Goal: Task Accomplishment & Management: Manage account settings

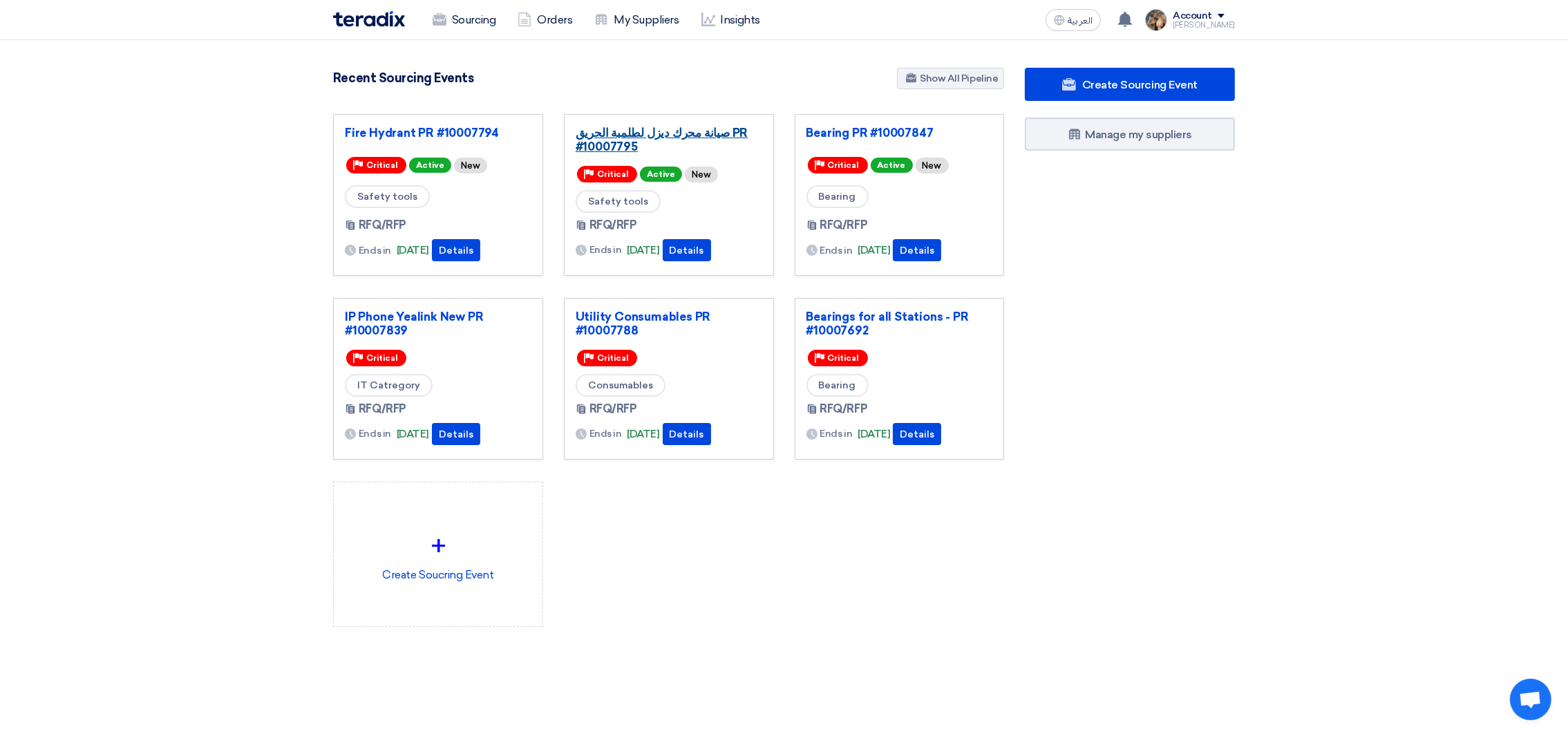
drag, startPoint x: 0, startPoint y: 0, endPoint x: 683, endPoint y: 142, distance: 697.6
click at [683, 142] on link "صيانة محرك ديزل لطلمبة الحريق PR #10007795" at bounding box center [669, 139] width 186 height 28
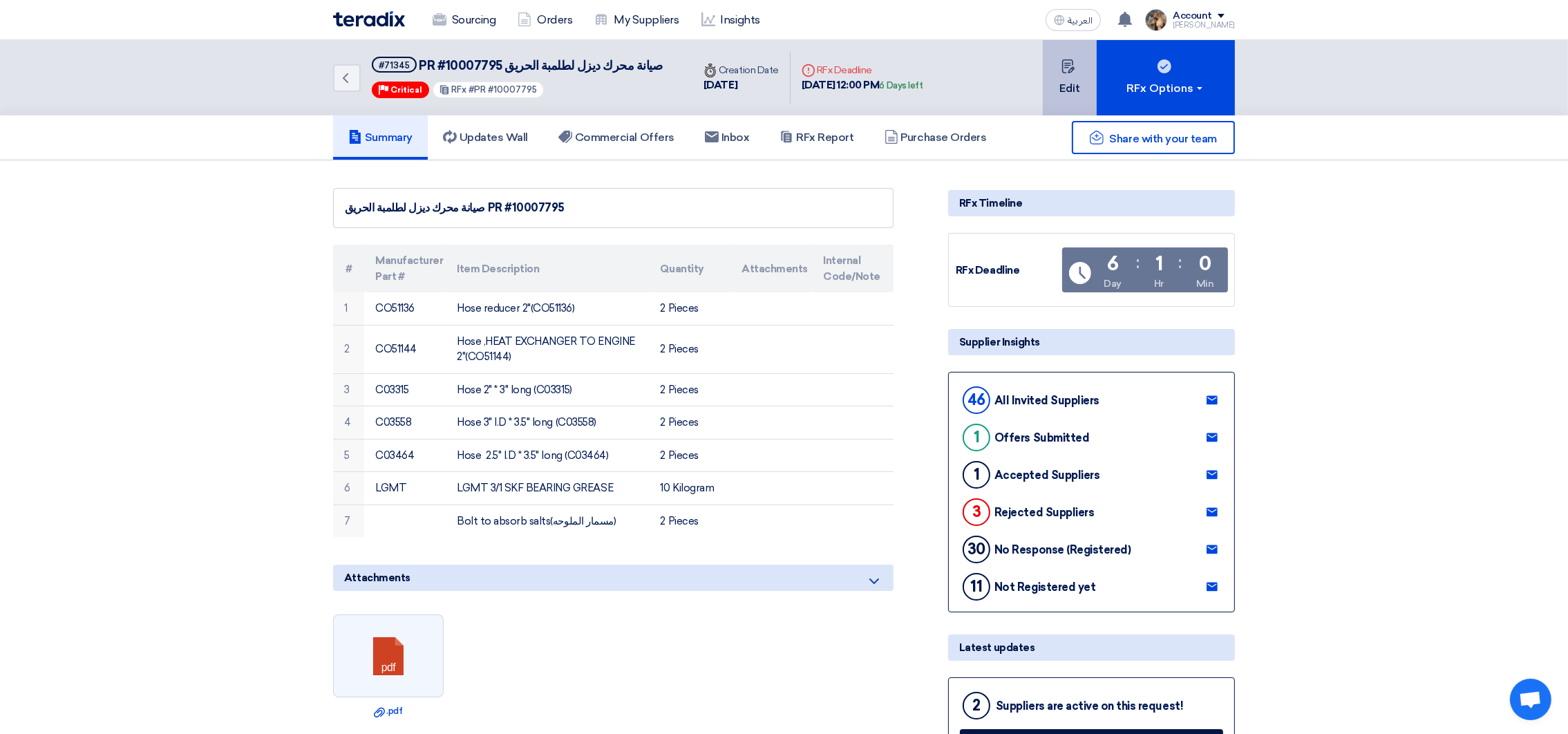
click at [1066, 76] on button "Edit" at bounding box center [1069, 78] width 54 height 76
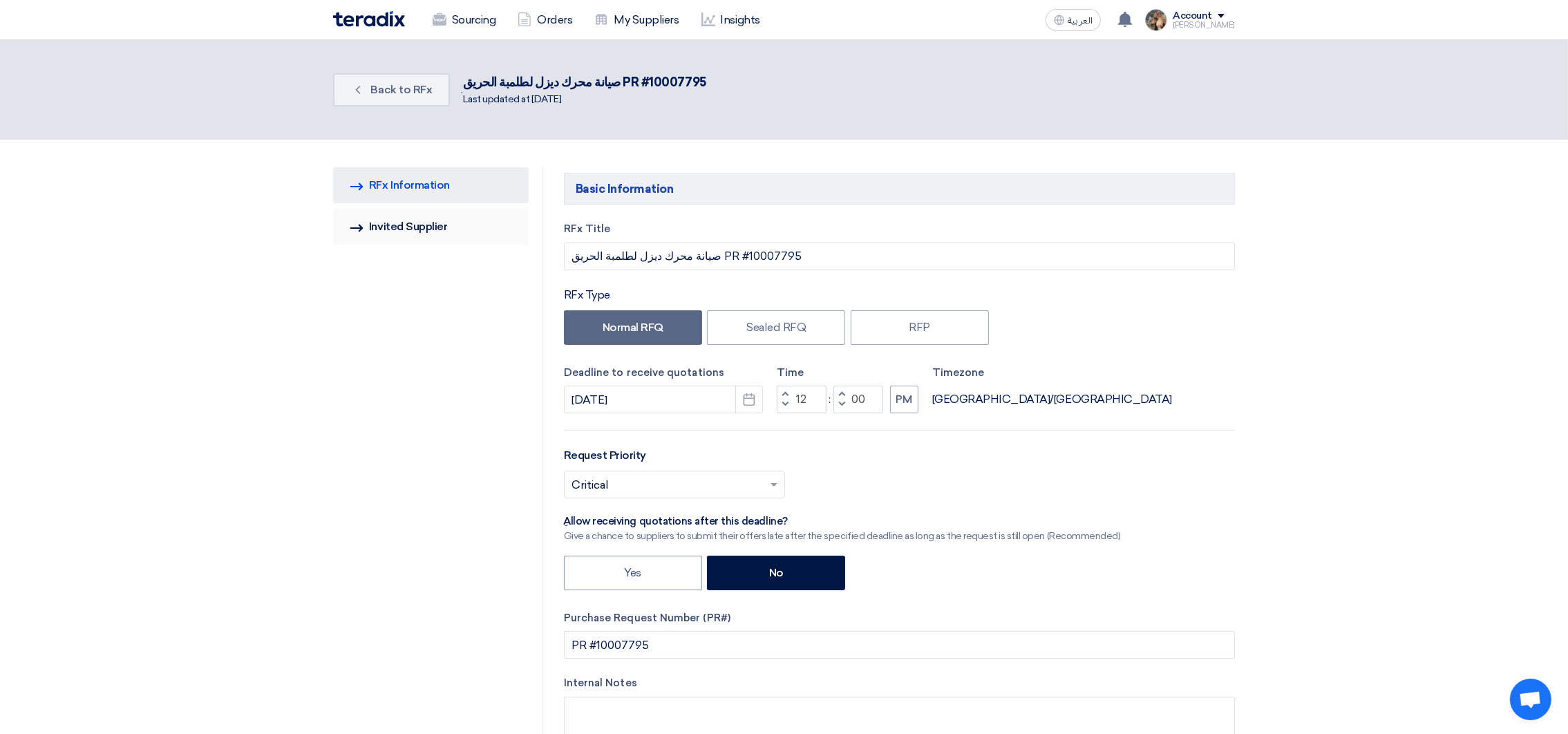
click at [391, 226] on link "Invited Suppliers Invited Supplier" at bounding box center [431, 226] width 196 height 36
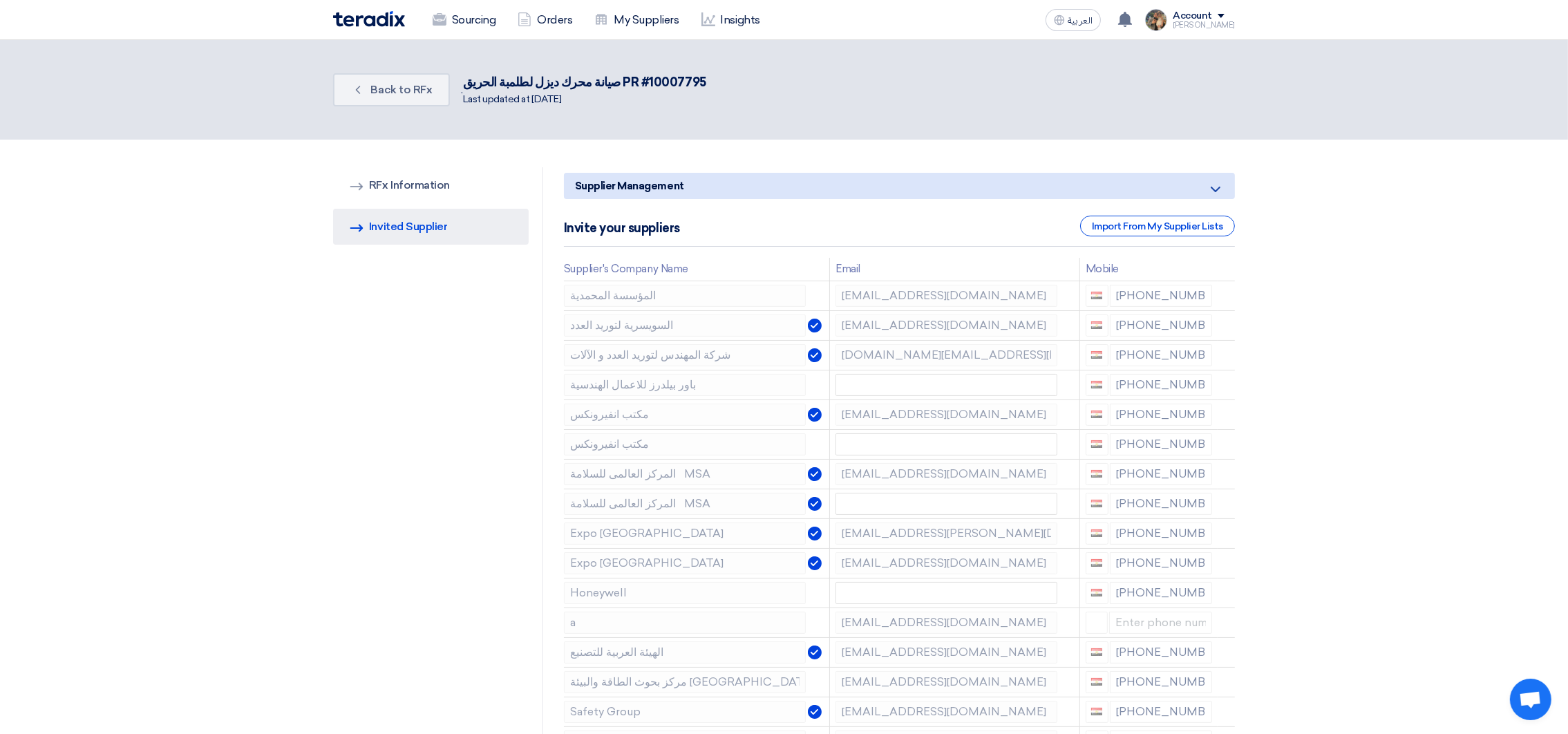
click at [1139, 231] on div "Import From My Supplier Lists" at bounding box center [1157, 226] width 155 height 21
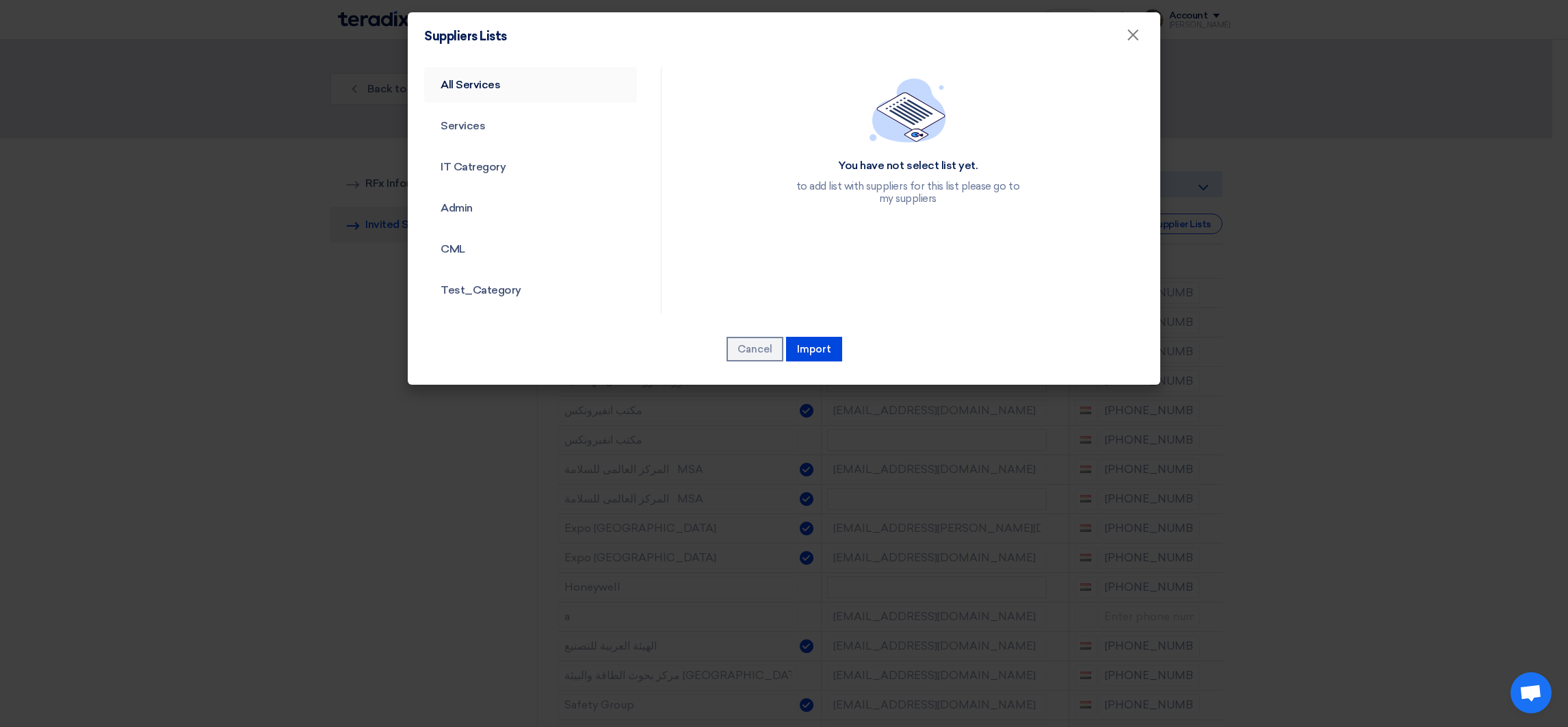
click at [498, 91] on link "All Services" at bounding box center [530, 85] width 213 height 36
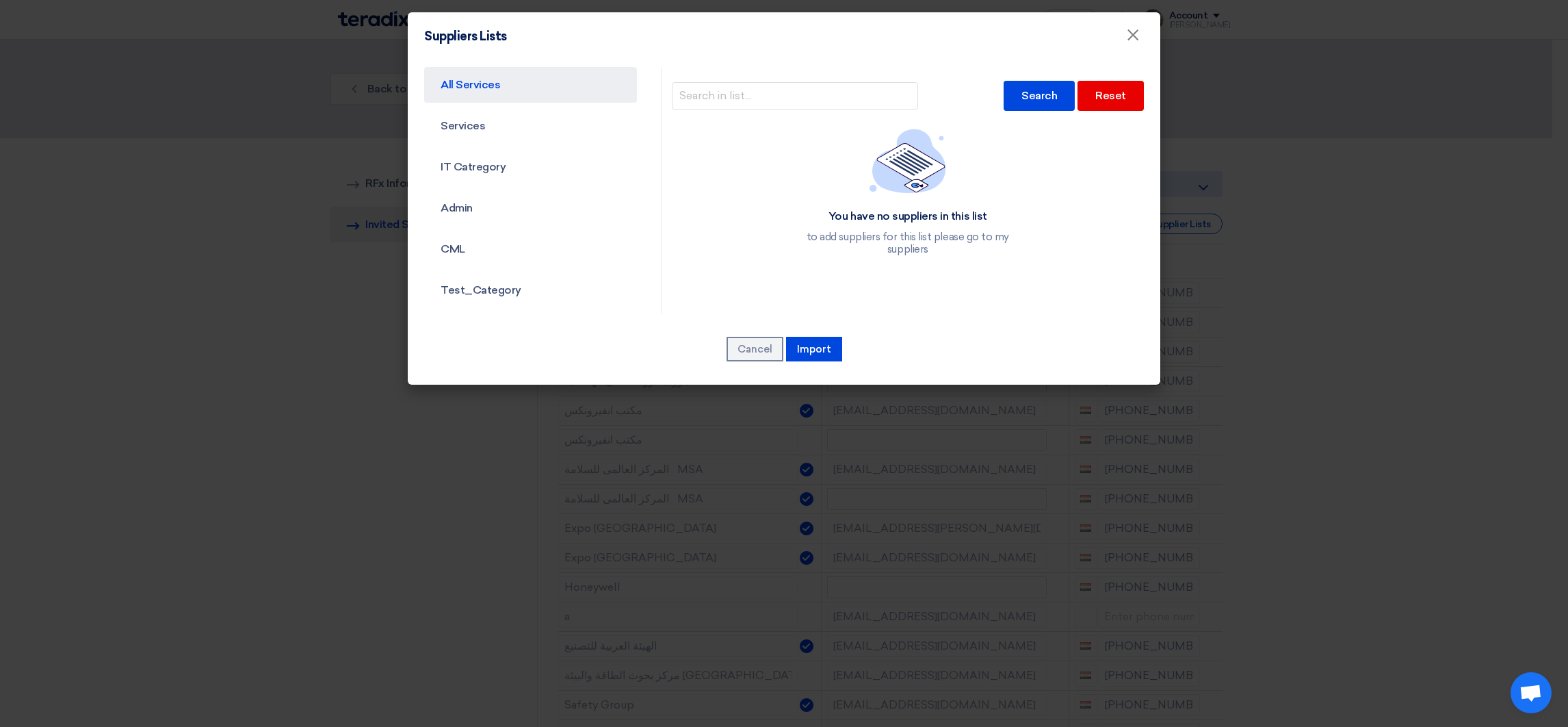
click at [875, 109] on div "Search Reset" at bounding box center [908, 96] width 472 height 44
click at [869, 101] on input "text" at bounding box center [795, 96] width 246 height 27
type input "rageh"
click at [1043, 89] on div "Search" at bounding box center [1039, 96] width 71 height 30
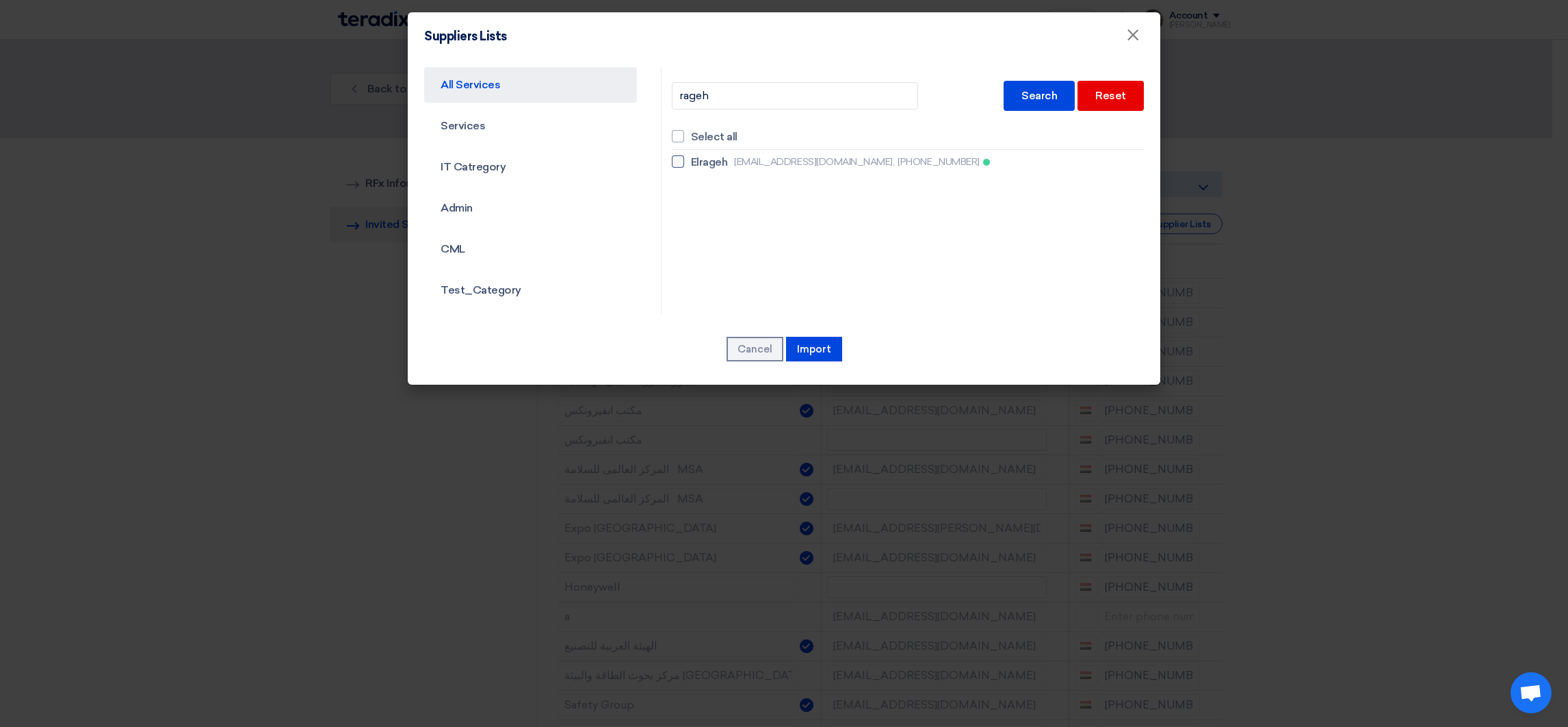
click at [762, 156] on span "[EMAIL_ADDRESS][DOMAIN_NAME]," at bounding box center [814, 161] width 160 height 14
click at [700, 157] on input "Elrageh [EMAIL_ADDRESS][DOMAIN_NAME], [PHONE_NUMBER]" at bounding box center [695, 161] width 9 height 9
checkbox input "true"
click at [820, 344] on button "Import" at bounding box center [813, 349] width 56 height 25
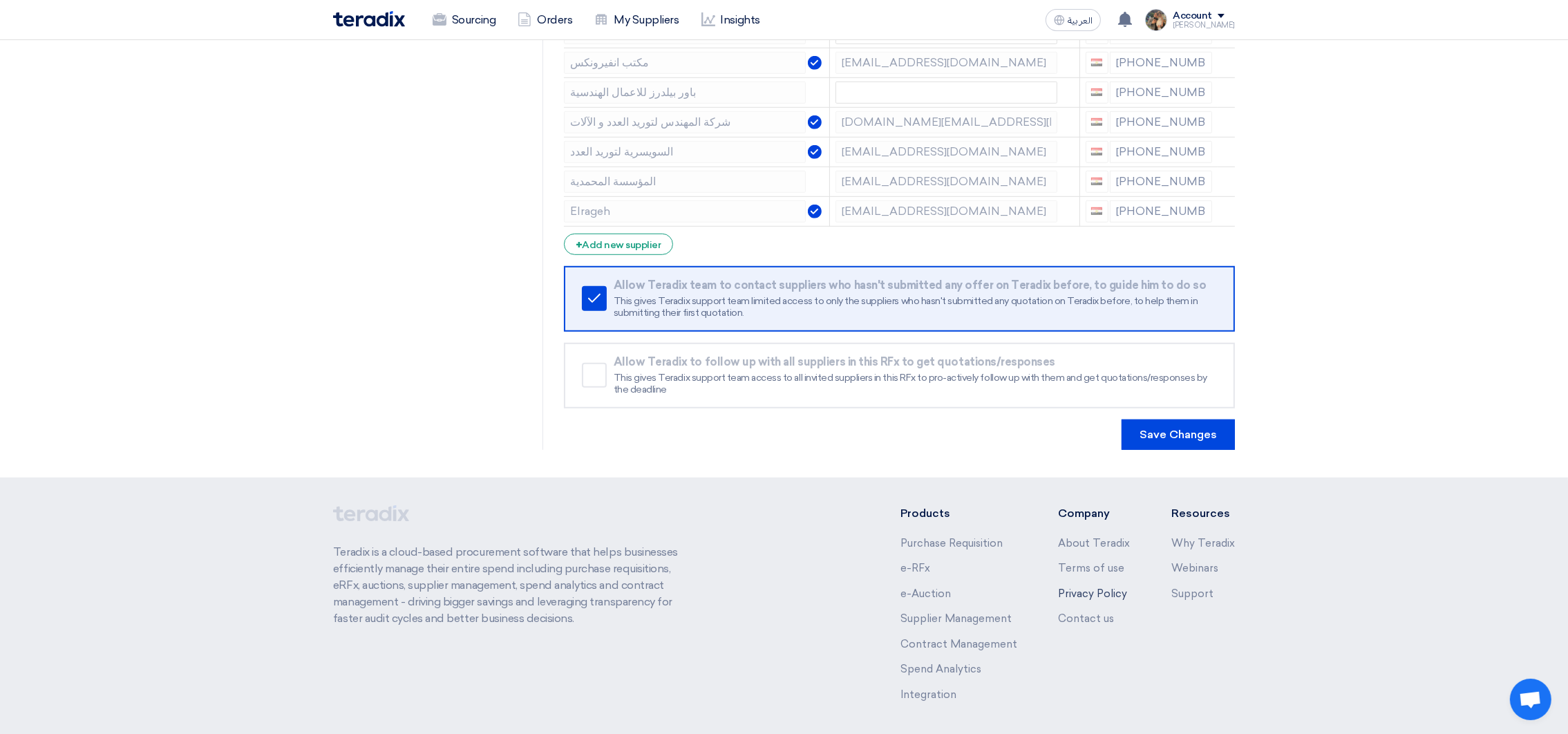
scroll to position [1507, 0]
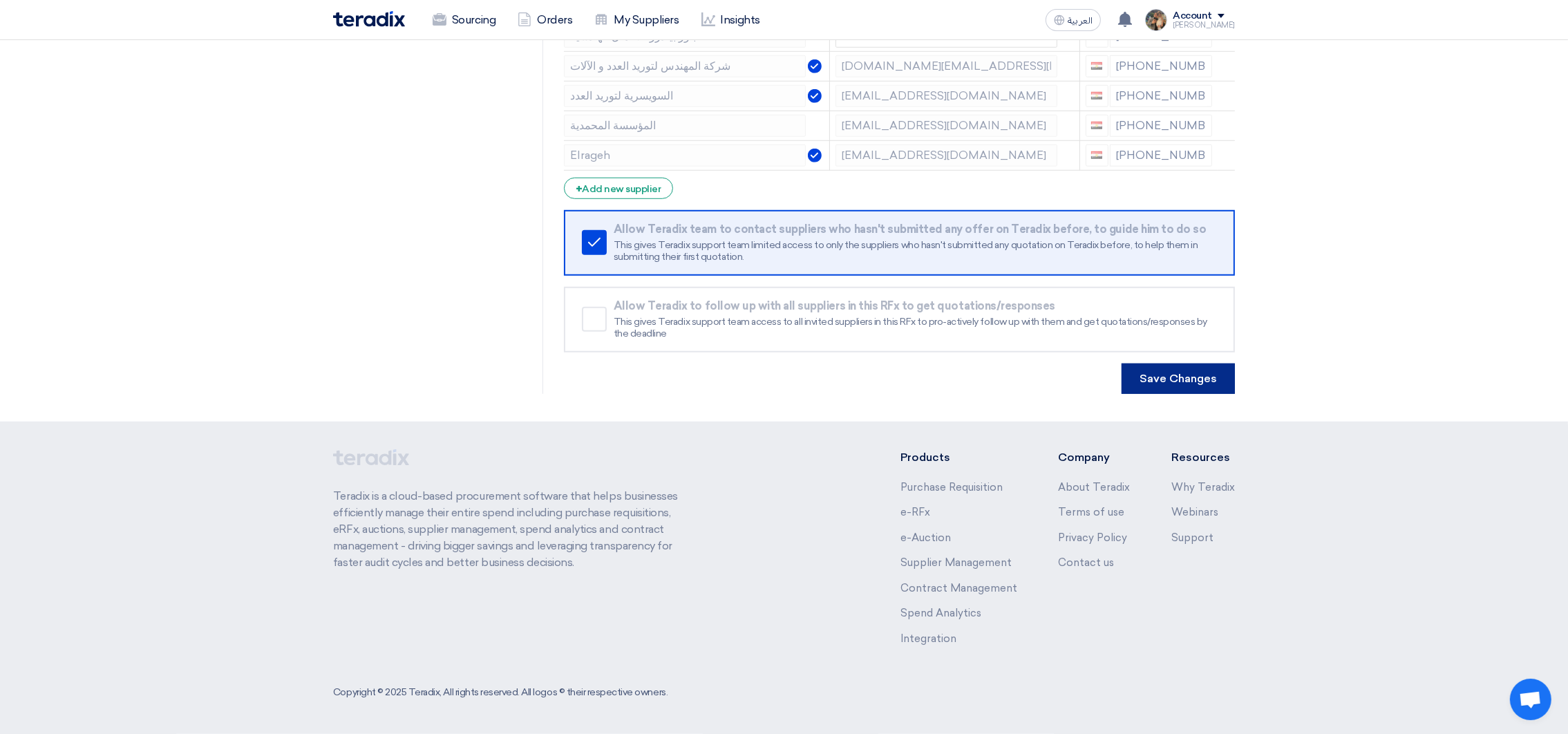
click at [1151, 376] on button "Save Changes" at bounding box center [1177, 379] width 113 height 30
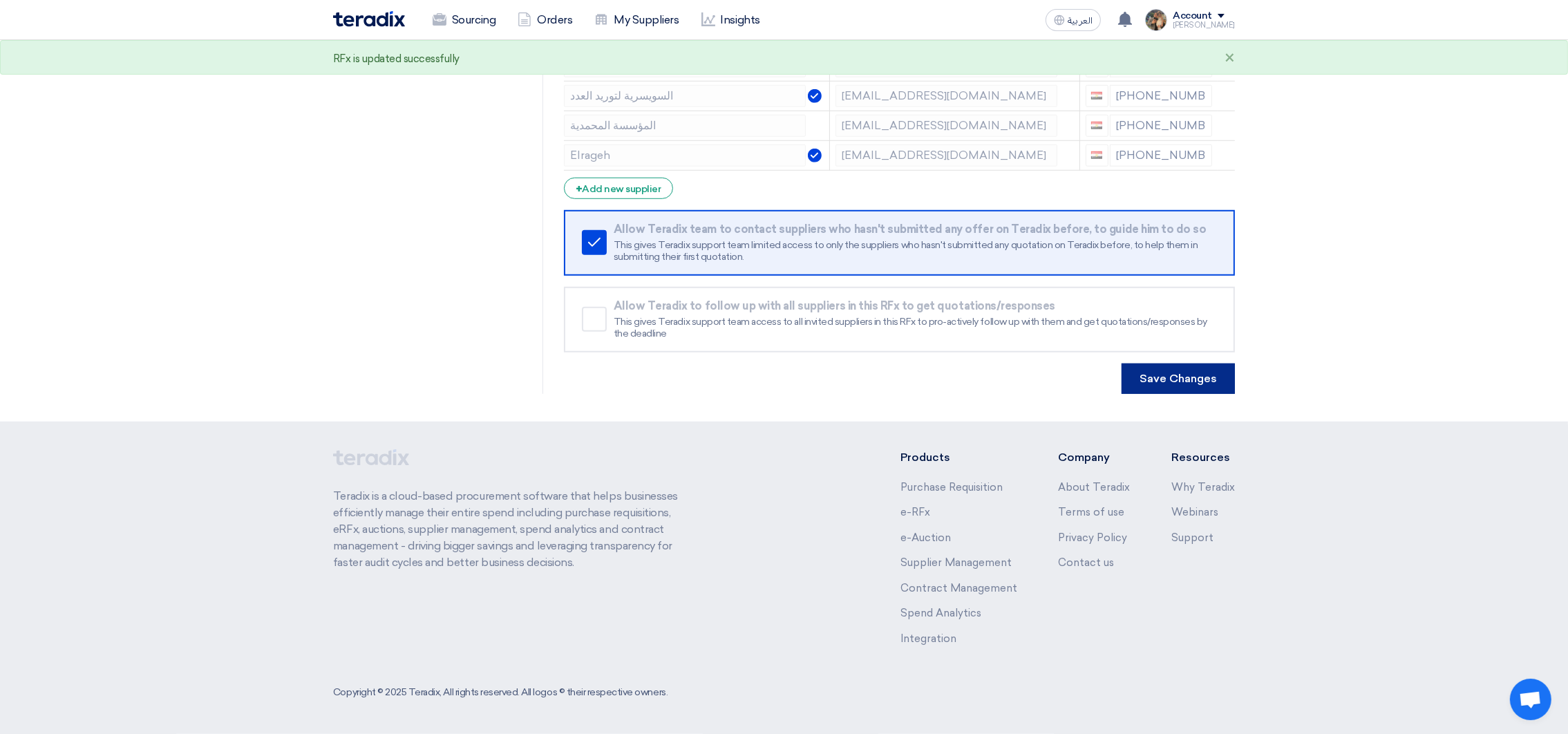
scroll to position [0, 0]
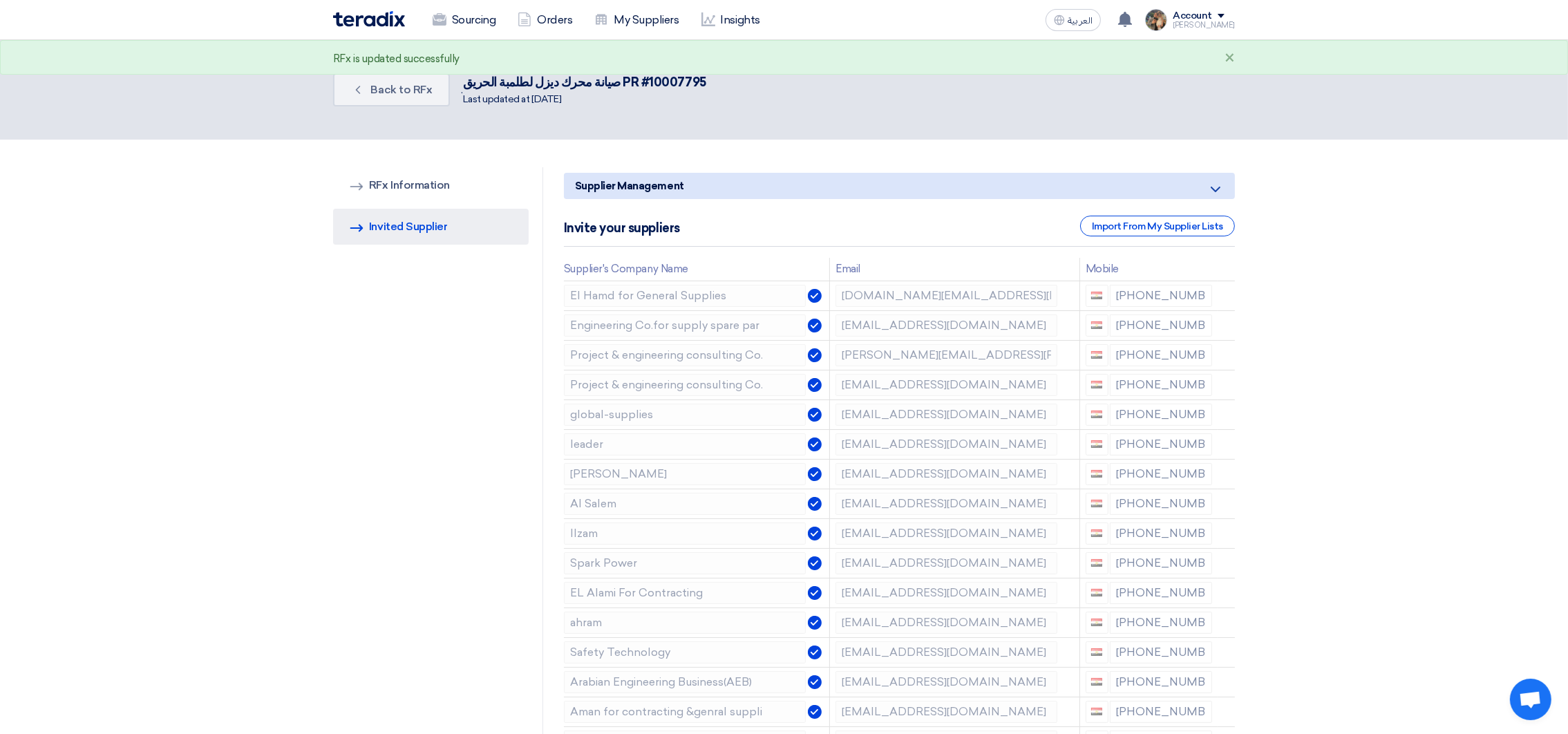
click at [375, 18] on img at bounding box center [370, 18] width 72 height 16
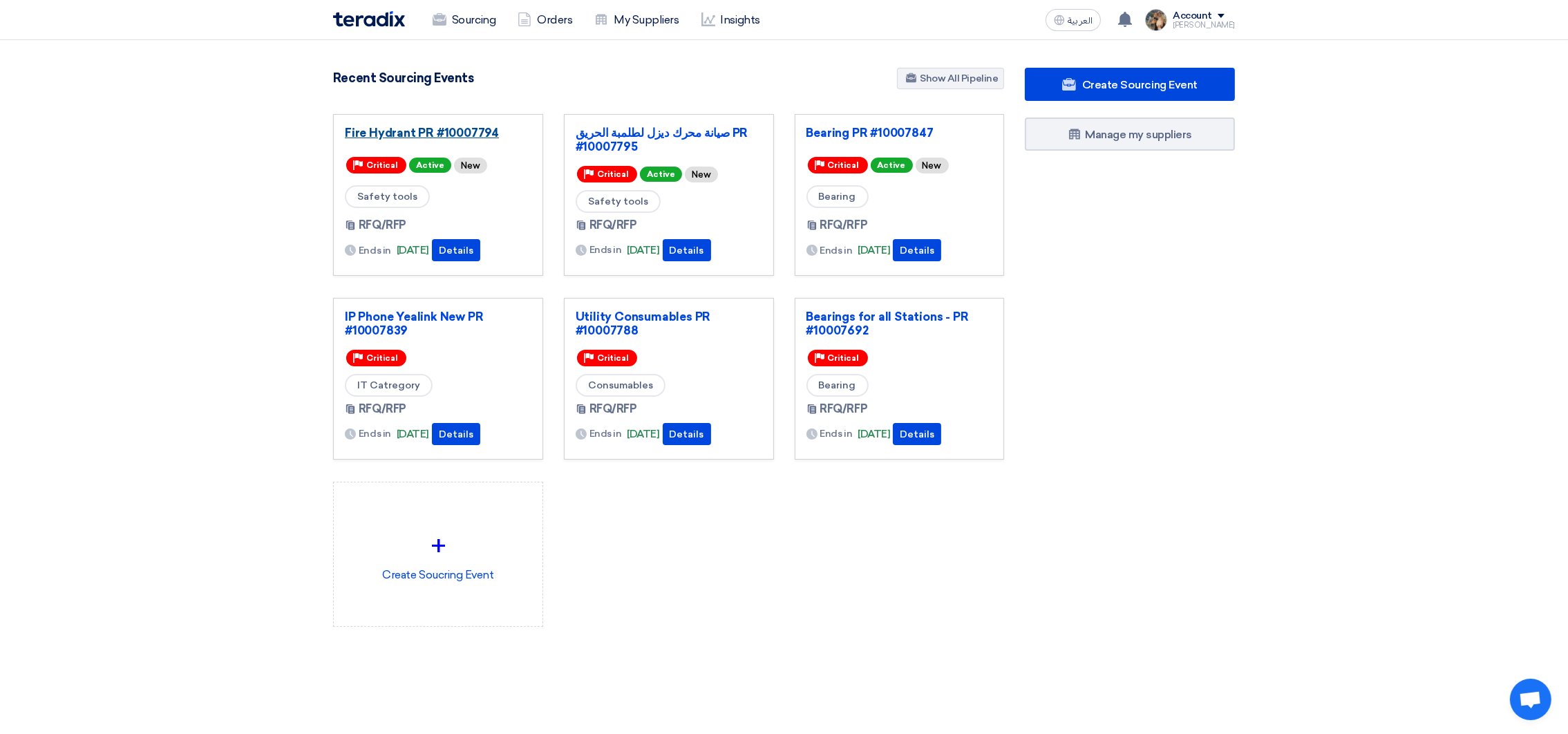
click at [410, 128] on link "Fire Hydrant PR #10007794" at bounding box center [438, 133] width 186 height 13
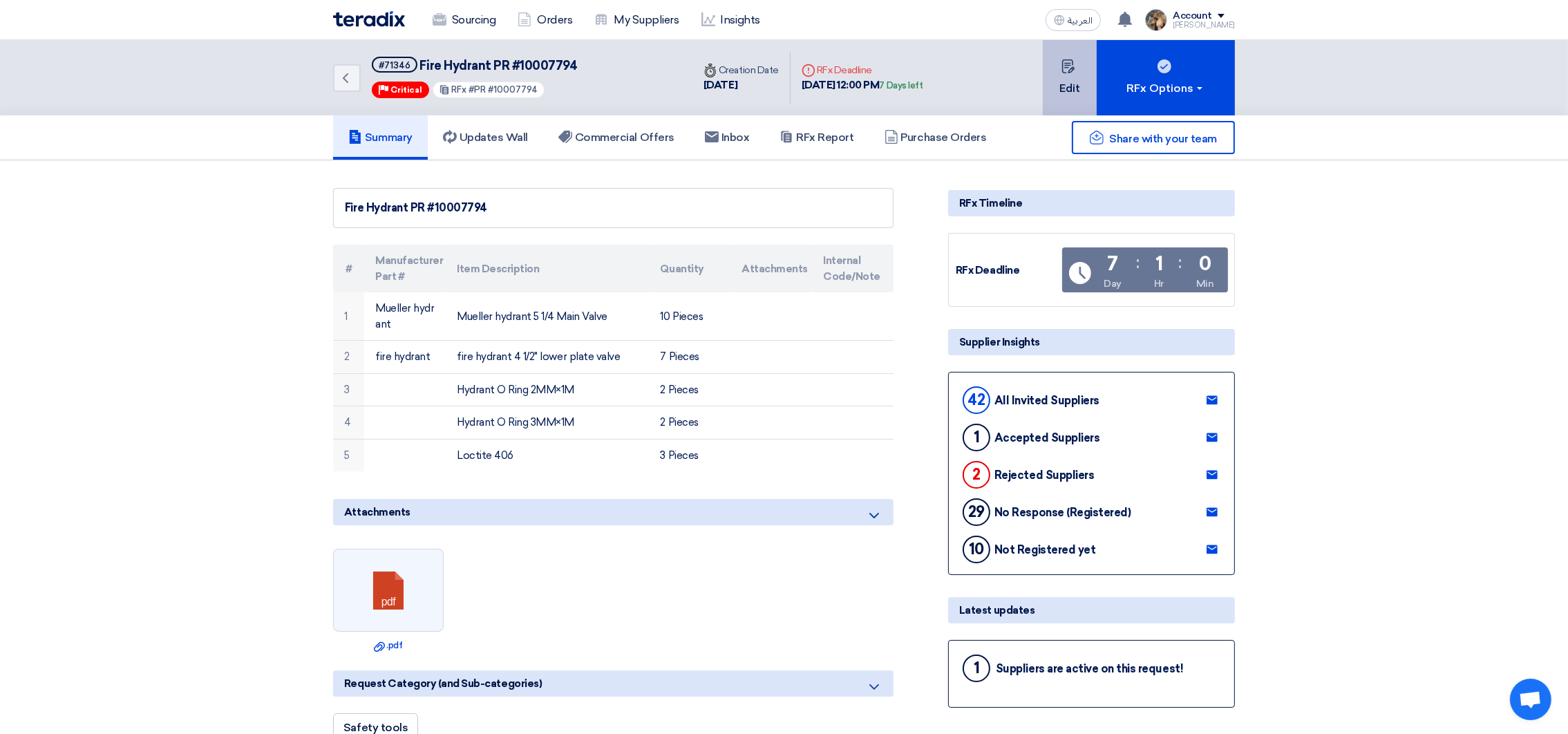
click at [1076, 92] on button "Edit" at bounding box center [1069, 78] width 54 height 76
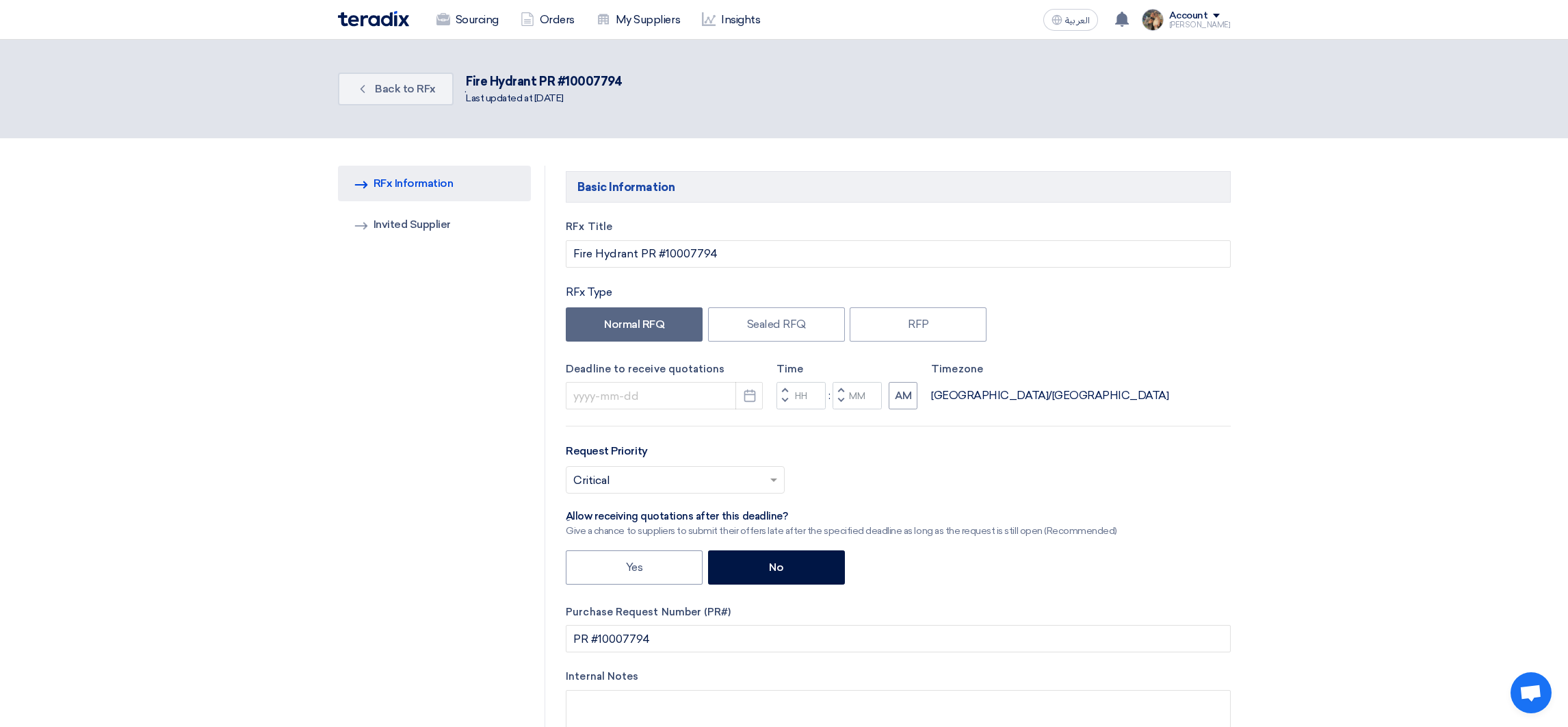
type input "[DATE]"
type input "12"
type input "00"
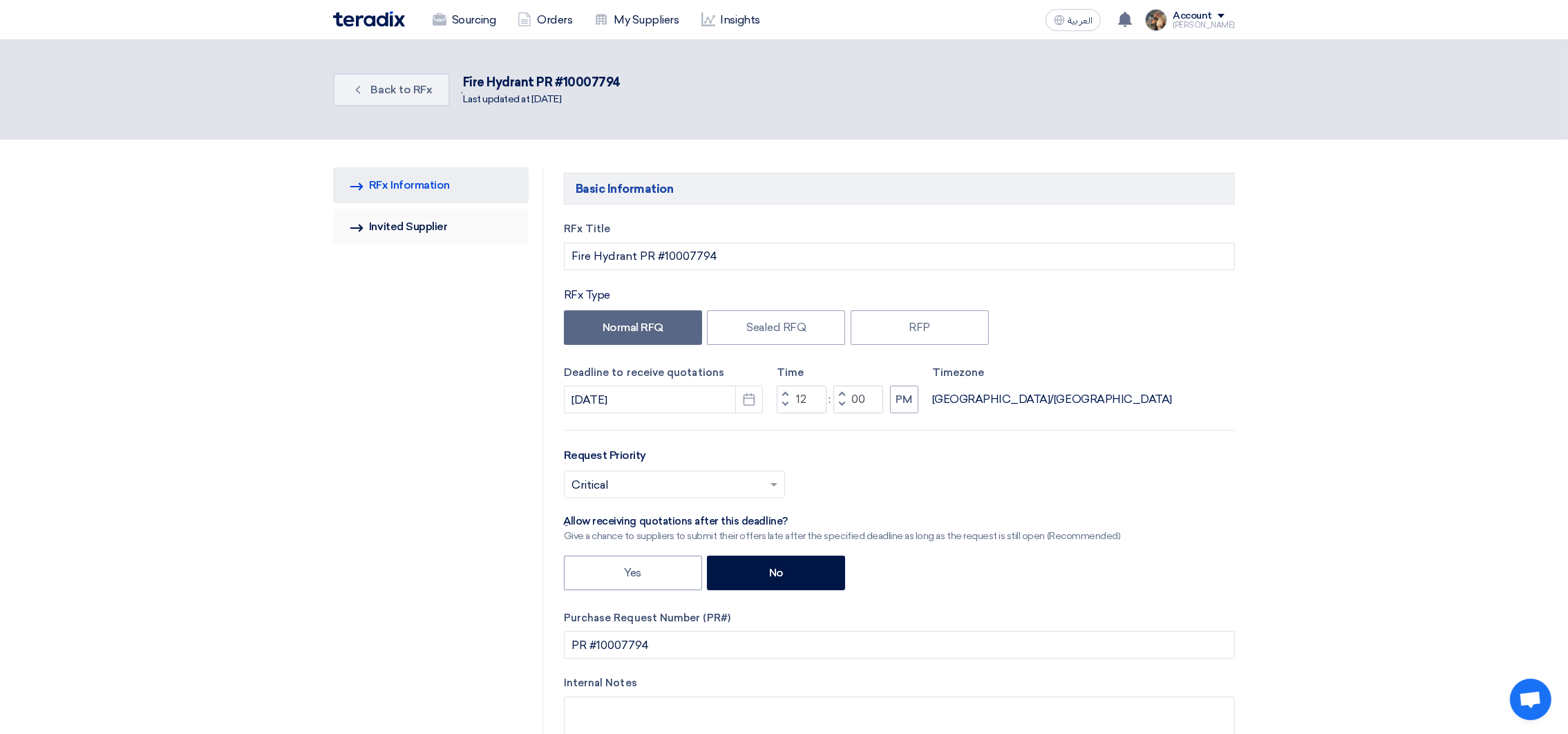
click at [396, 223] on link "Invited Suppliers Invited Supplier" at bounding box center [431, 226] width 196 height 36
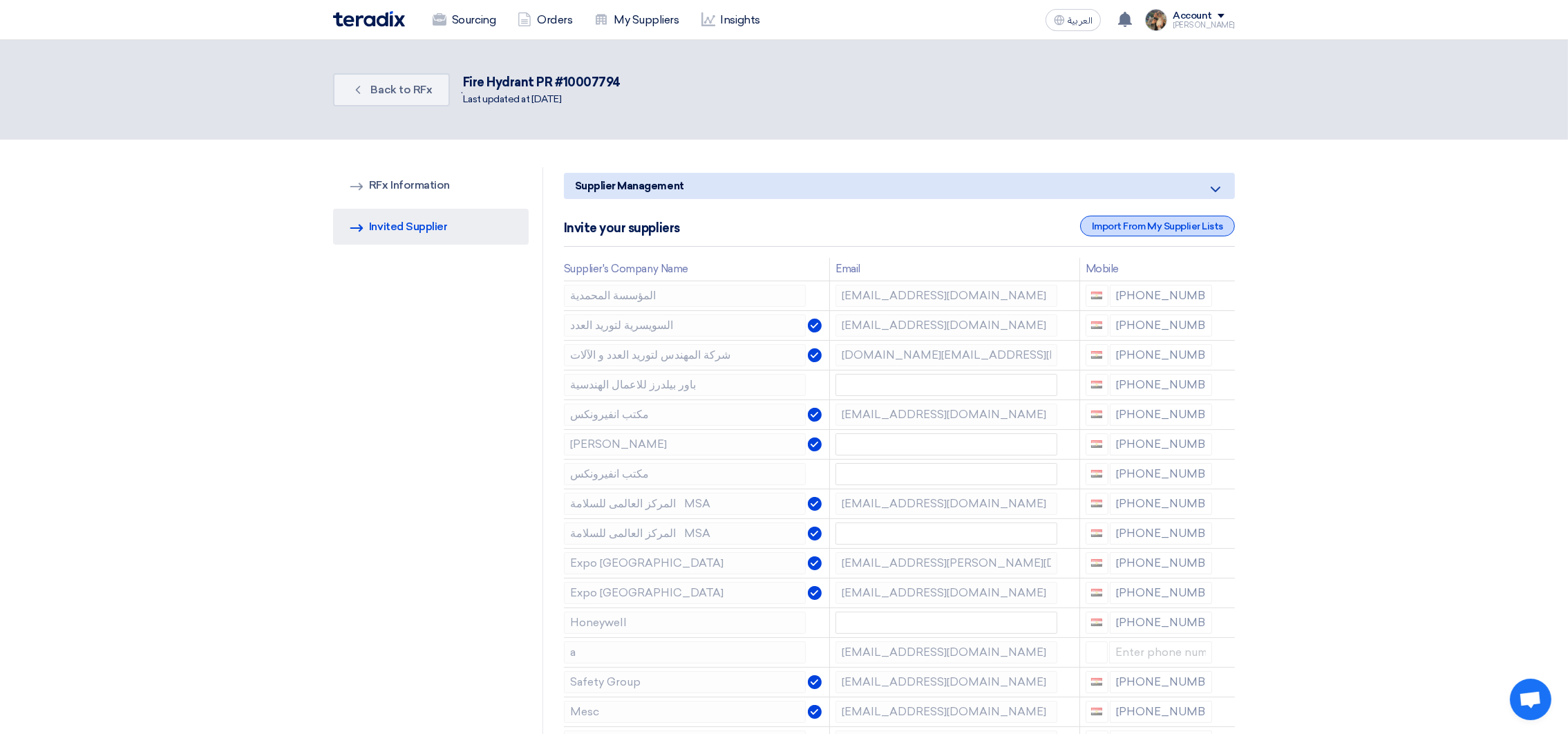
click at [1131, 230] on div "Import From My Supplier Lists" at bounding box center [1157, 226] width 155 height 21
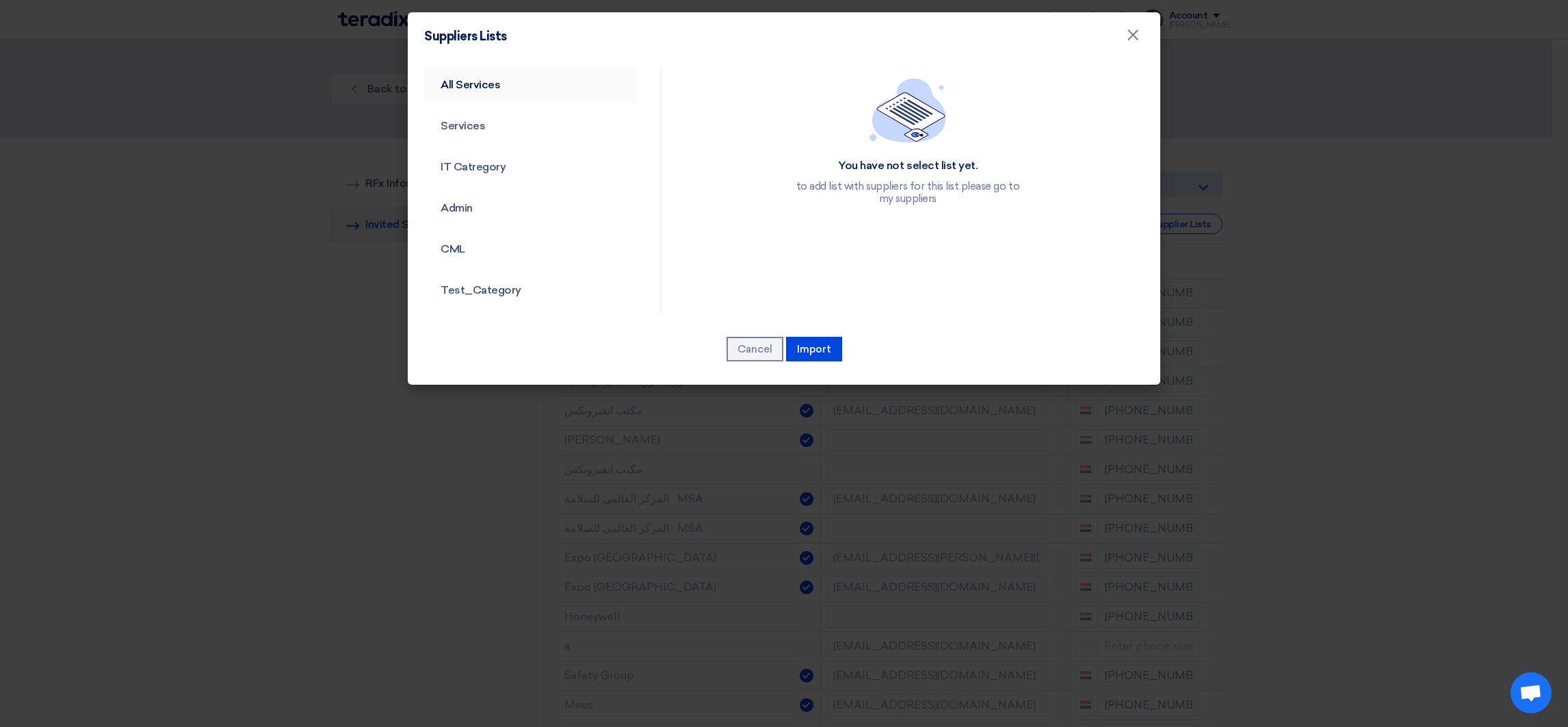
click at [436, 83] on link "All Services" at bounding box center [530, 85] width 213 height 36
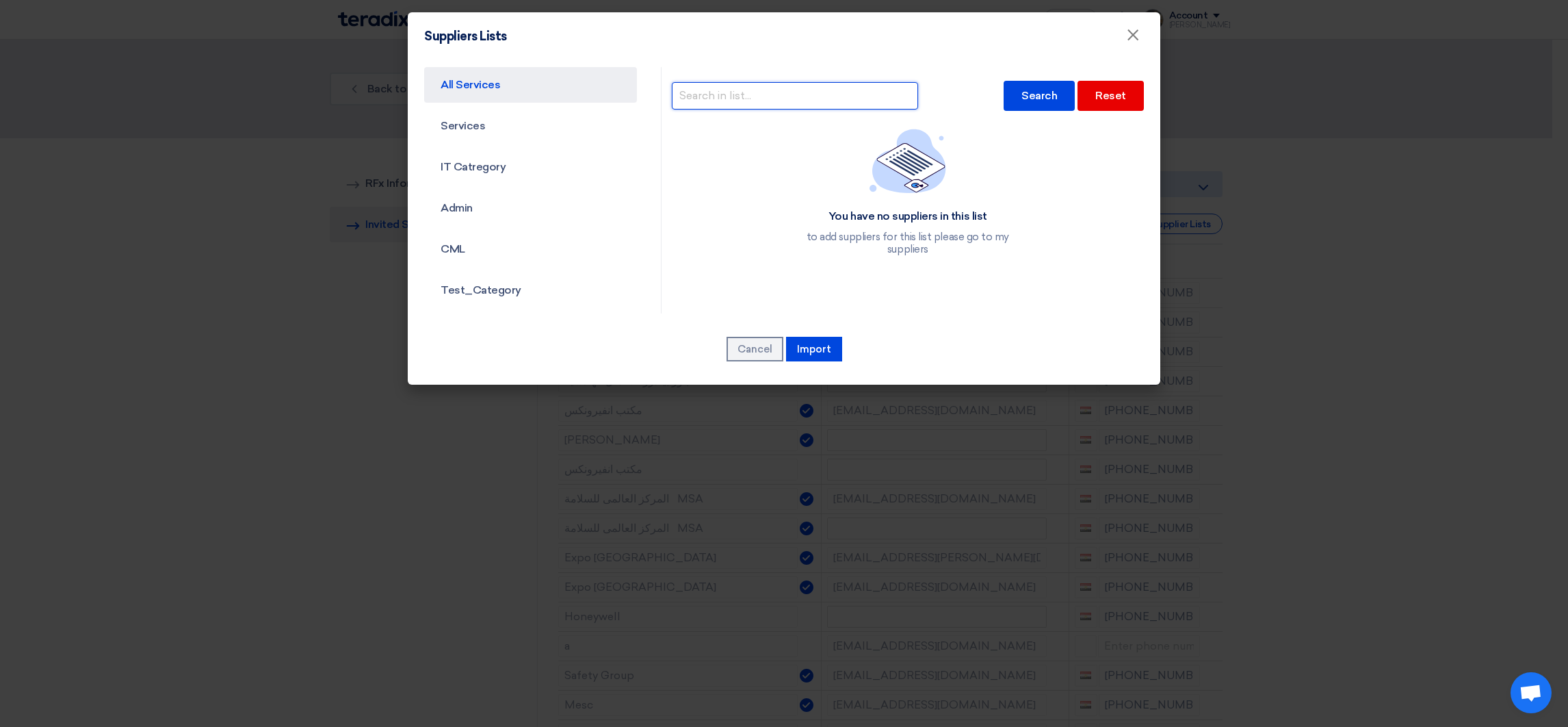
click at [753, 92] on input "text" at bounding box center [795, 96] width 246 height 27
type input "rageh"
click at [1040, 101] on div "Search" at bounding box center [1039, 96] width 71 height 30
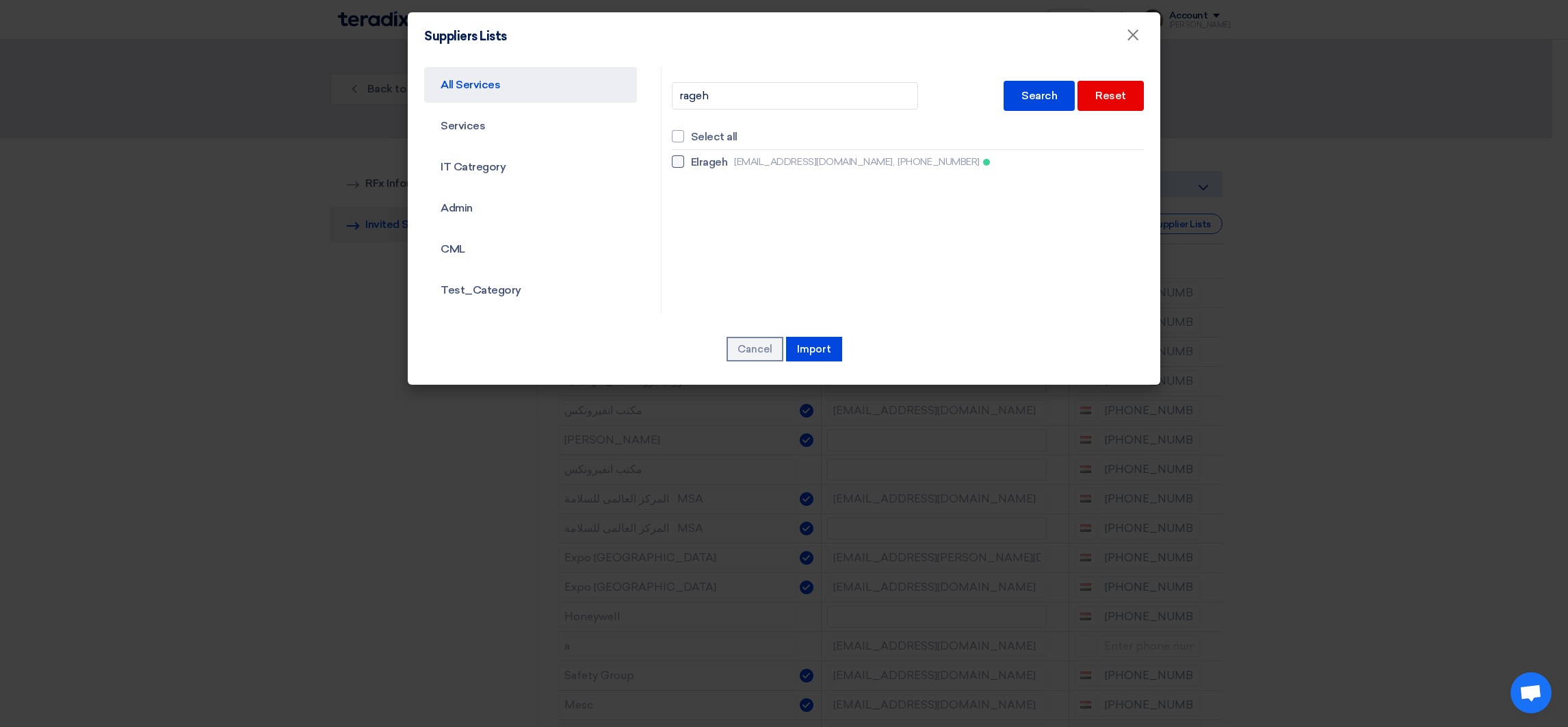
click at [700, 166] on span "Elrageh" at bounding box center [709, 162] width 37 height 17
click at [700, 166] on input "Elrageh [EMAIL_ADDRESS][DOMAIN_NAME], [PHONE_NUMBER]" at bounding box center [695, 161] width 9 height 9
checkbox input "true"
click at [831, 345] on button "Import" at bounding box center [813, 349] width 56 height 25
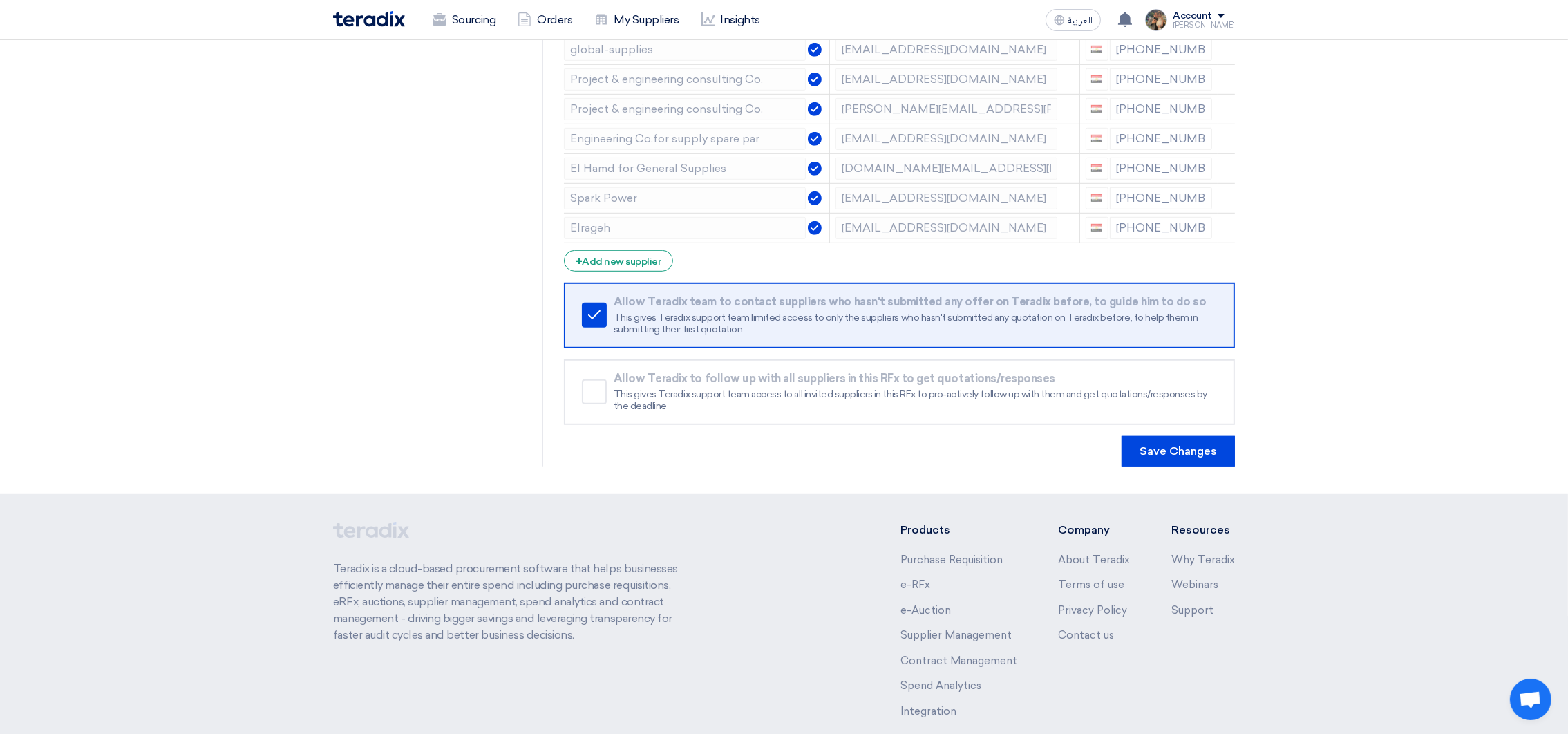
scroll to position [1388, 0]
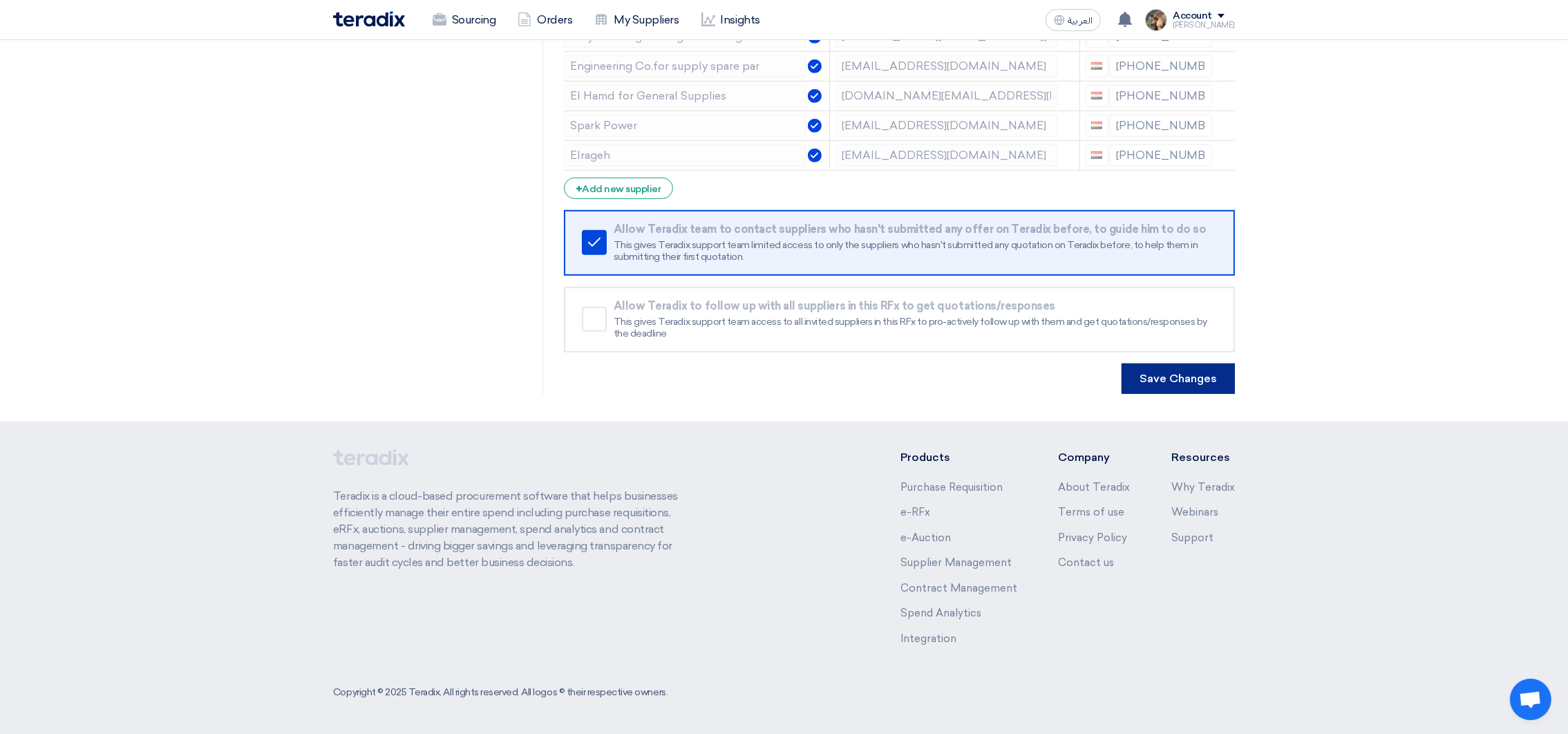
click at [1193, 383] on button "Save Changes" at bounding box center [1177, 379] width 113 height 30
click at [1172, 370] on button "Save Changes" at bounding box center [1177, 379] width 113 height 30
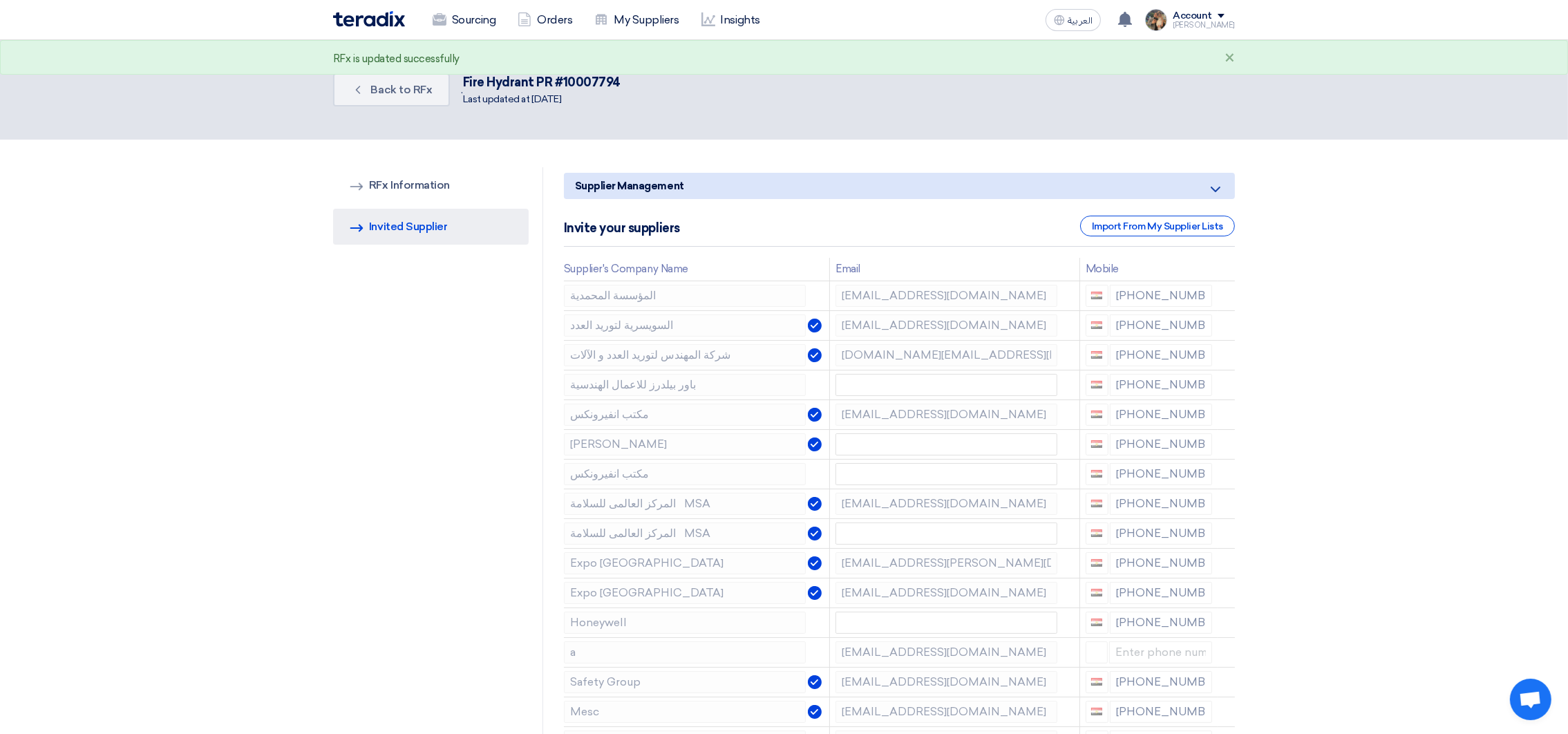
click at [380, 19] on img at bounding box center [370, 18] width 72 height 16
